Goal: Check status: Check status

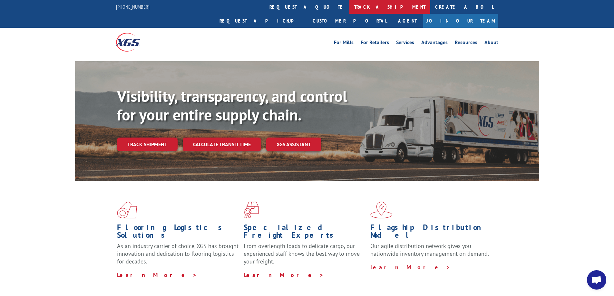
click at [350, 9] on link "track a shipment" at bounding box center [390, 7] width 81 height 14
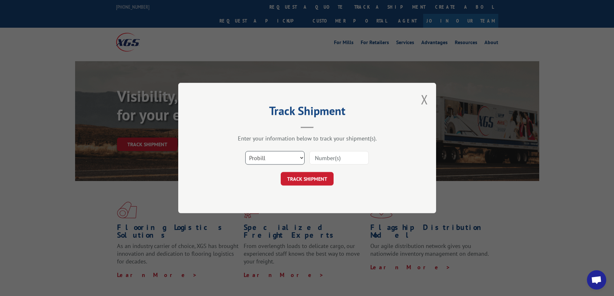
click at [295, 156] on select "Select category... Probill BOL PO" at bounding box center [274, 158] width 59 height 14
select select "bol"
click at [245, 151] on select "Select category... Probill BOL PO" at bounding box center [274, 158] width 59 height 14
click at [362, 156] on input at bounding box center [339, 158] width 59 height 14
type input "208turf10062025"
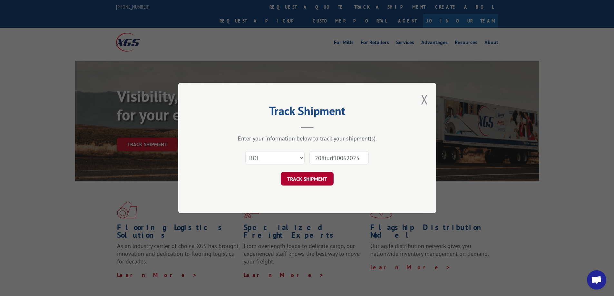
click at [316, 175] on button "TRACK SHIPMENT" at bounding box center [307, 179] width 53 height 14
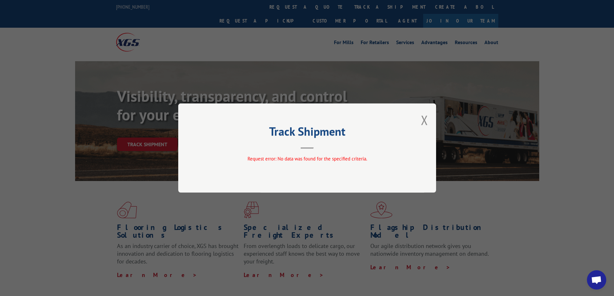
click at [420, 120] on div "Track Shipment Request error: No data was found for the specified criteria." at bounding box center [307, 148] width 258 height 89
